Goal: Information Seeking & Learning: Learn about a topic

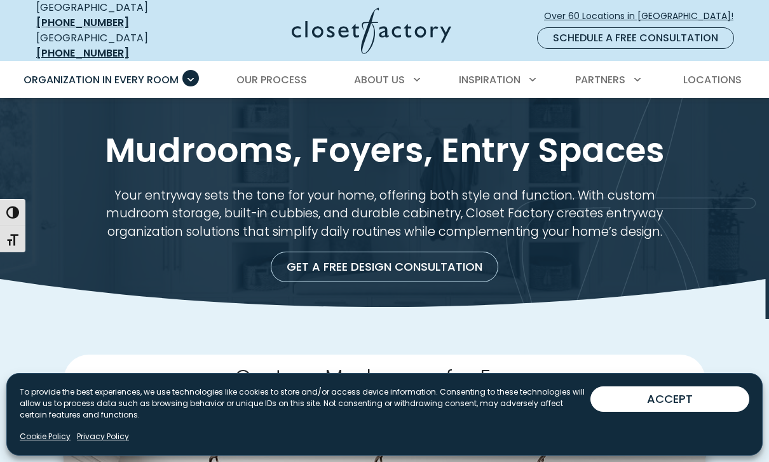
click at [684, 396] on button "ACCEPT" at bounding box center [670, 399] width 159 height 25
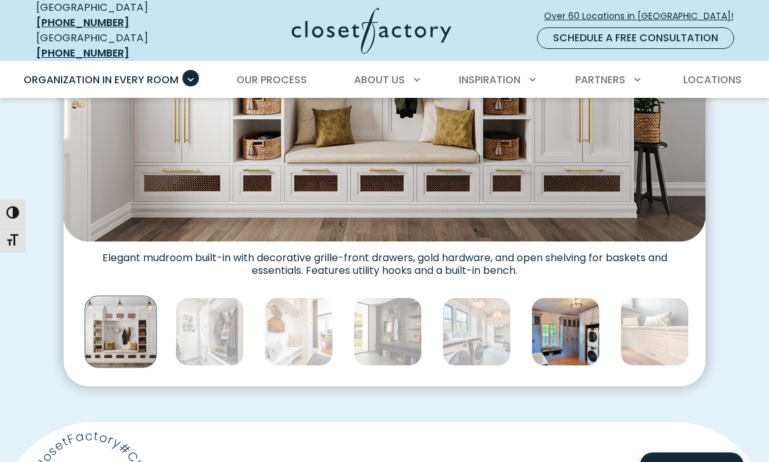
scroll to position [592, 0]
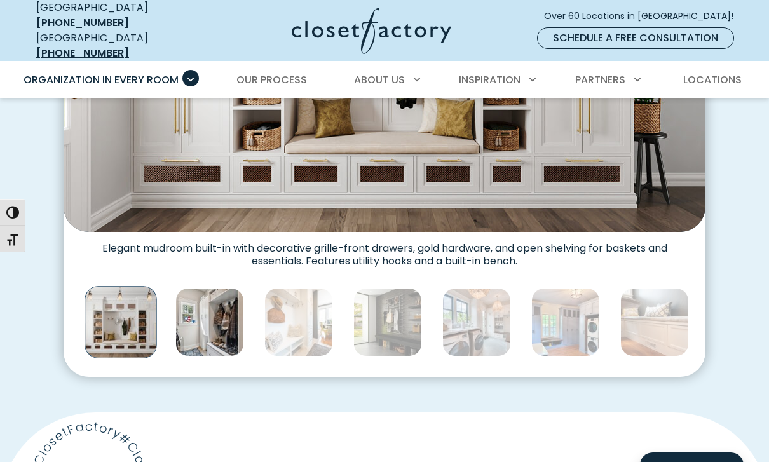
click at [216, 319] on img "Thumbnail Gallery" at bounding box center [209, 322] width 69 height 69
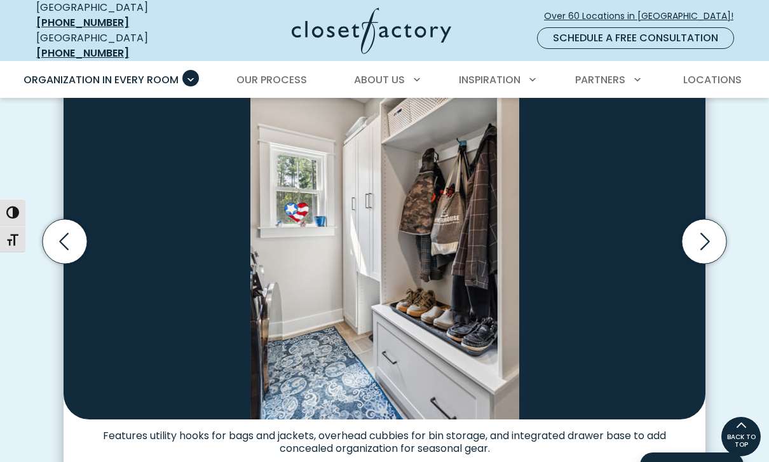
scroll to position [376, 0]
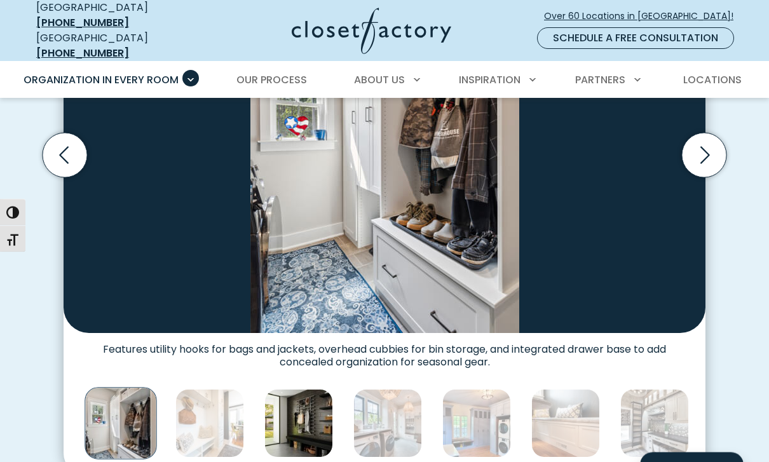
click at [299, 398] on img "Thumbnail Gallery" at bounding box center [299, 424] width 69 height 69
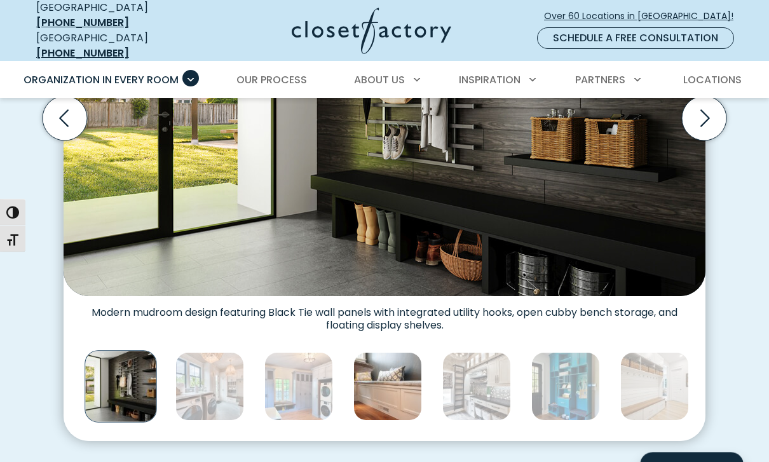
scroll to position [528, 0]
click at [399, 401] on img "Thumbnail Gallery" at bounding box center [388, 386] width 69 height 69
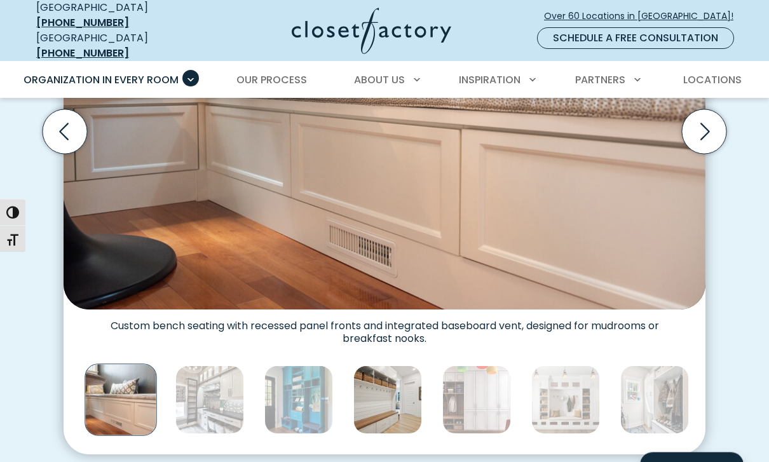
scroll to position [514, 0]
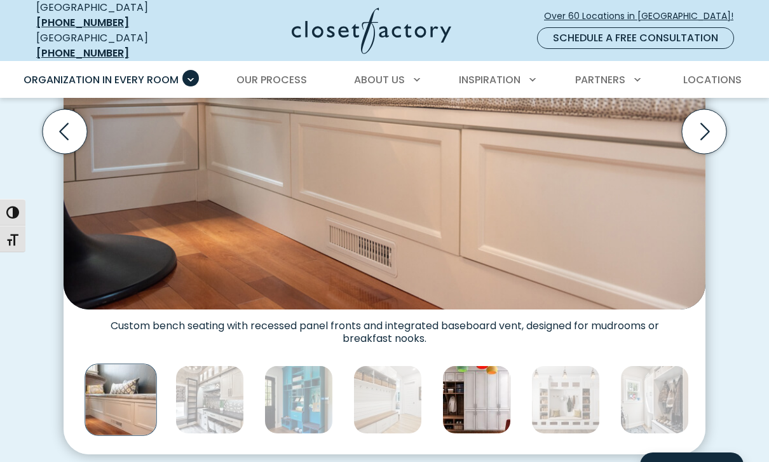
click at [492, 409] on img "Thumbnail Gallery" at bounding box center [477, 400] width 69 height 69
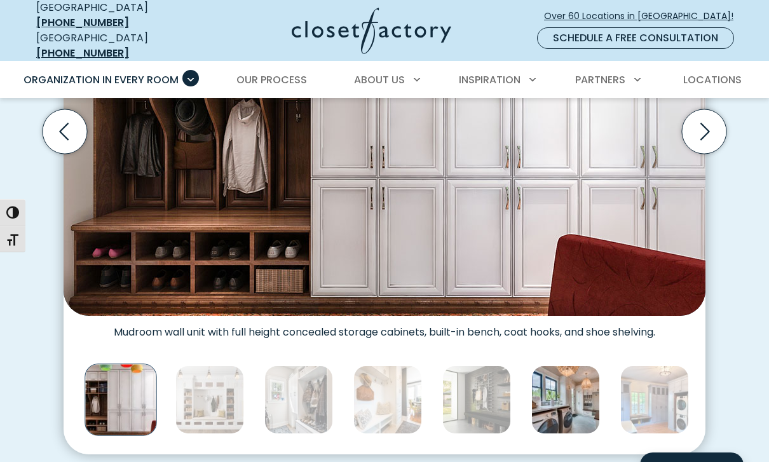
click at [577, 404] on img "Thumbnail Gallery" at bounding box center [566, 400] width 69 height 69
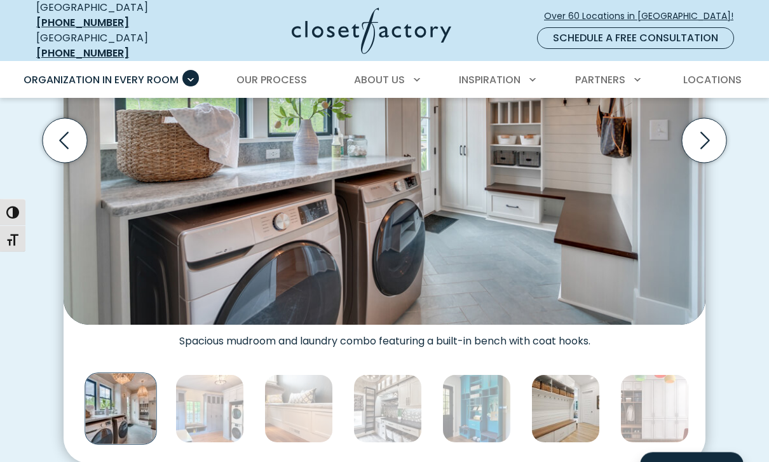
scroll to position [506, 0]
click at [584, 415] on img "Thumbnail Gallery" at bounding box center [566, 409] width 69 height 69
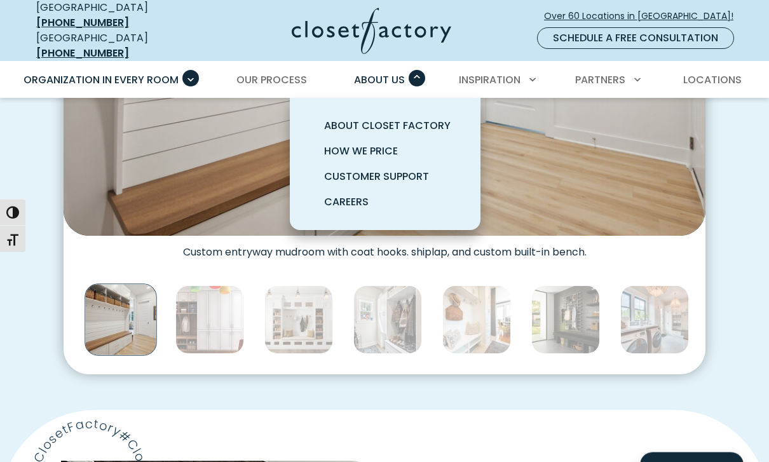
scroll to position [595, 0]
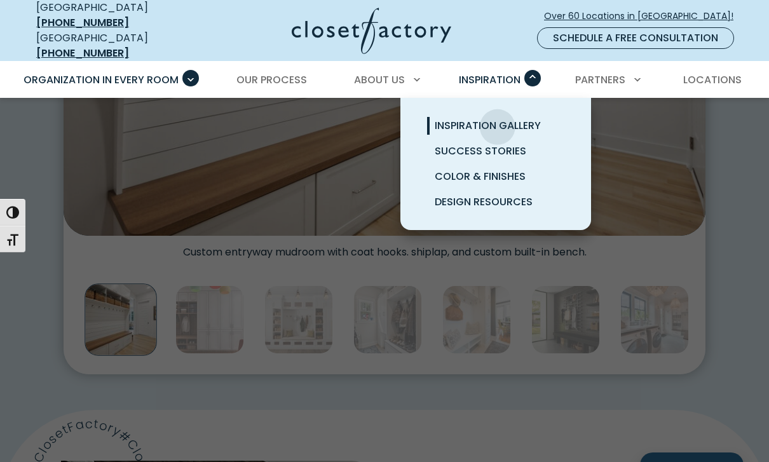
click at [499, 118] on span "Inspiration Gallery" at bounding box center [488, 125] width 106 height 15
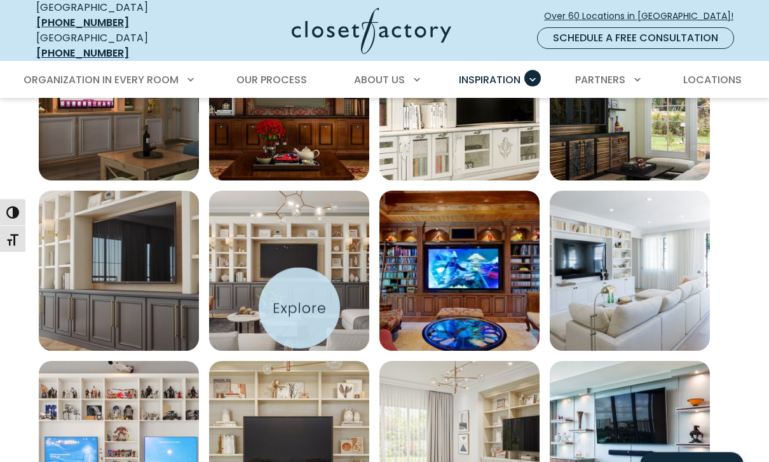
scroll to position [536, 0]
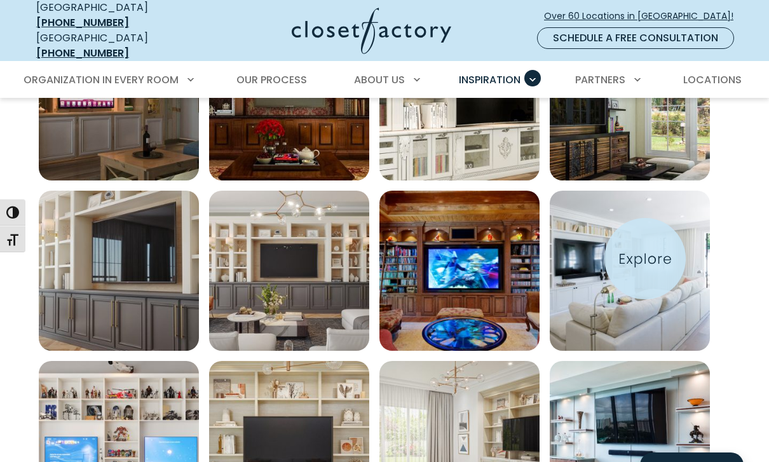
click at [645, 259] on img "Open inspiration gallery to preview enlarged image" at bounding box center [630, 271] width 160 height 160
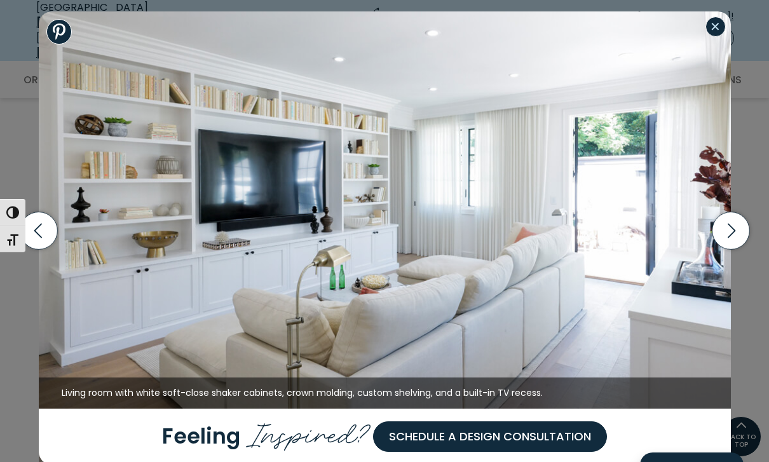
click at [717, 37] on button "Close modal" at bounding box center [716, 27] width 20 height 20
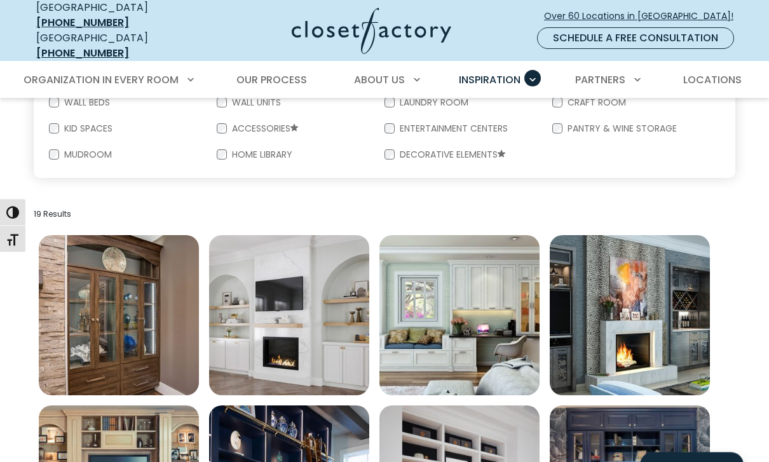
scroll to position [321, 0]
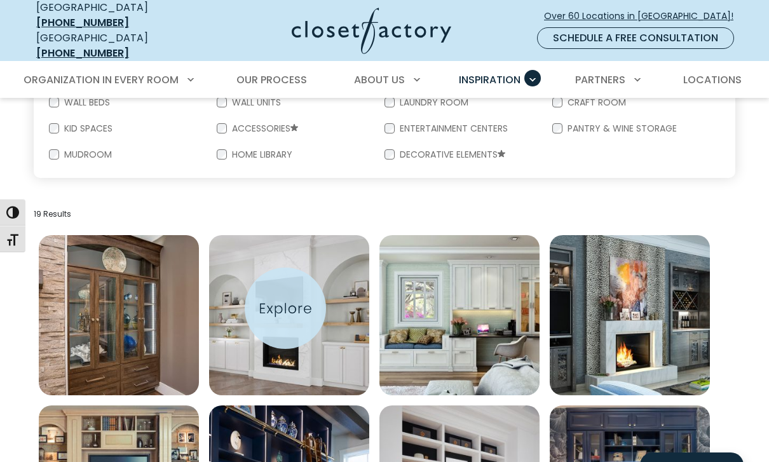
click at [285, 308] on img "Open inspiration gallery to preview enlarged image" at bounding box center [289, 315] width 160 height 160
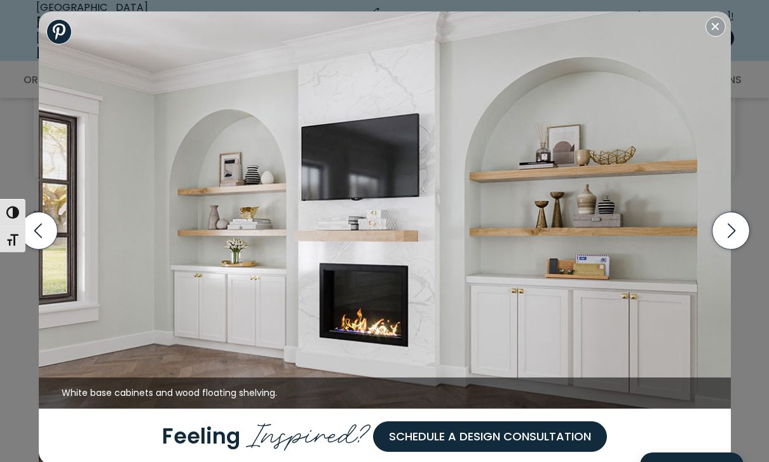
click at [719, 37] on button "Close modal" at bounding box center [716, 27] width 20 height 20
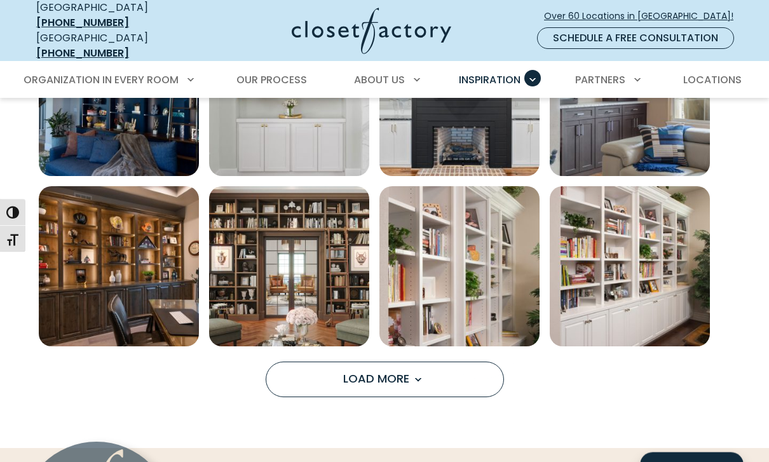
scroll to position [881, 0]
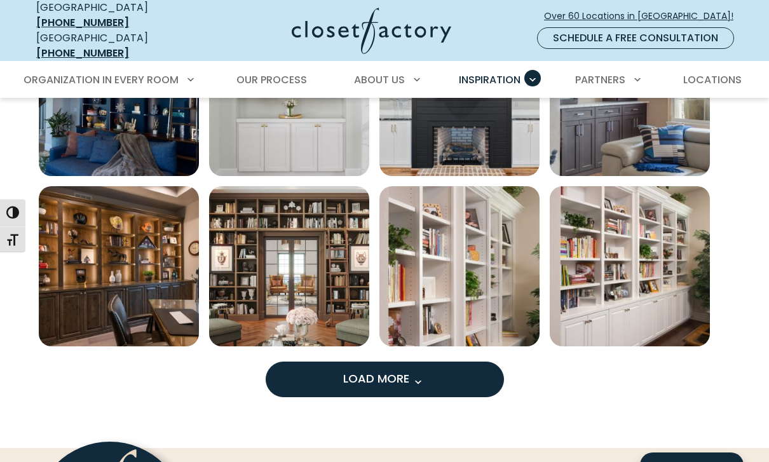
click at [402, 371] on span "Load More" at bounding box center [384, 379] width 83 height 16
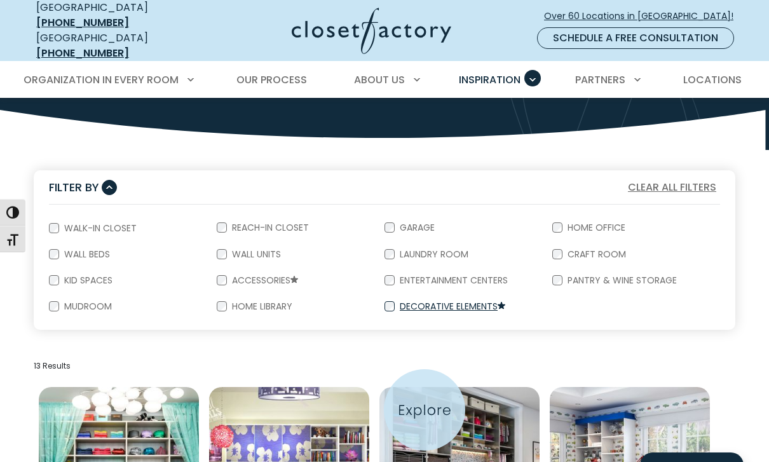
scroll to position [108, 0]
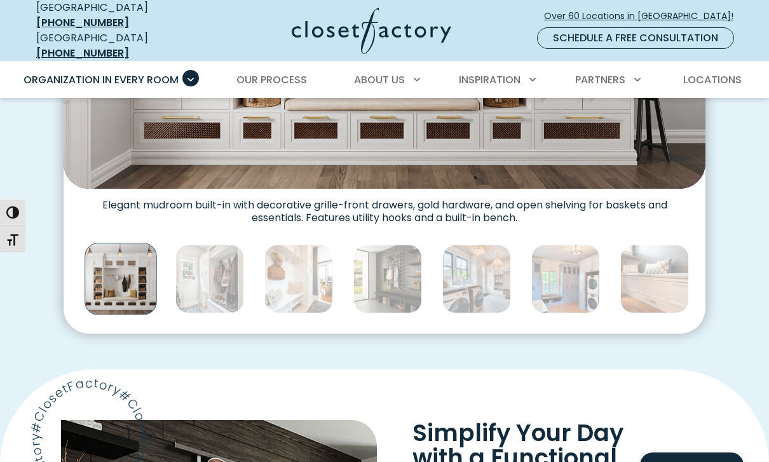
click at [132, 292] on img "Thumbnail Gallery" at bounding box center [121, 279] width 72 height 72
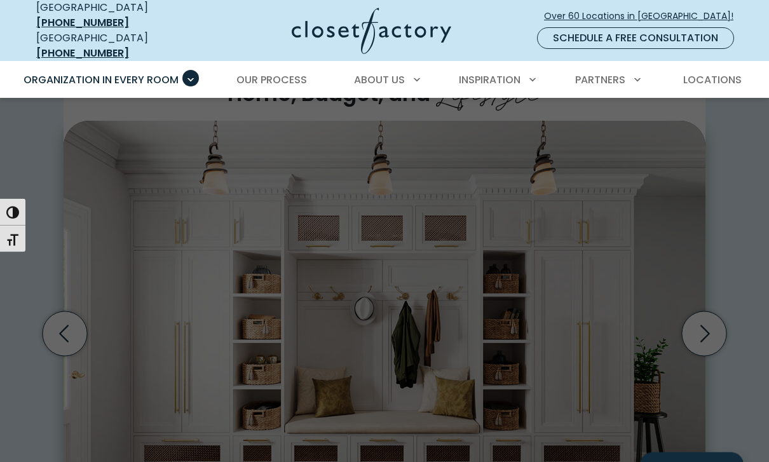
scroll to position [312, 0]
